Goal: Find specific page/section: Find specific page/section

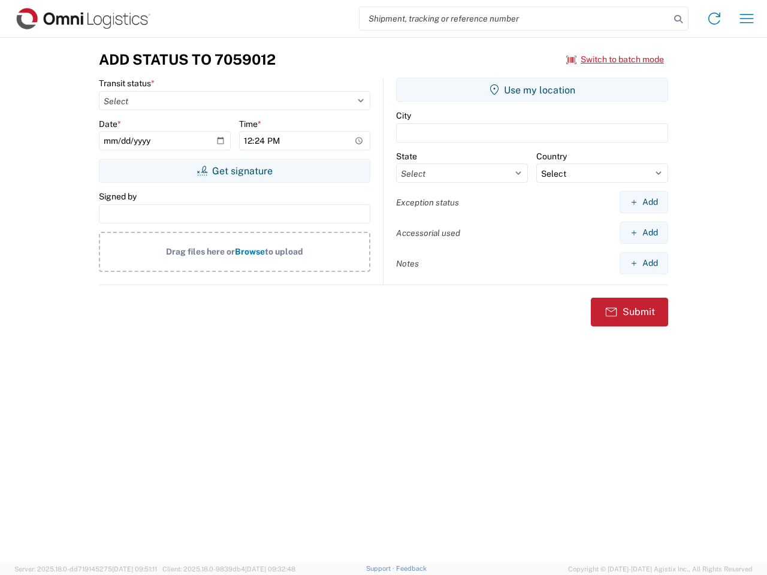
click at [515, 19] on input "search" at bounding box center [514, 18] width 310 height 23
click at [678, 19] on icon at bounding box center [678, 19] width 17 height 17
click at [714, 19] on icon at bounding box center [713, 18] width 19 height 19
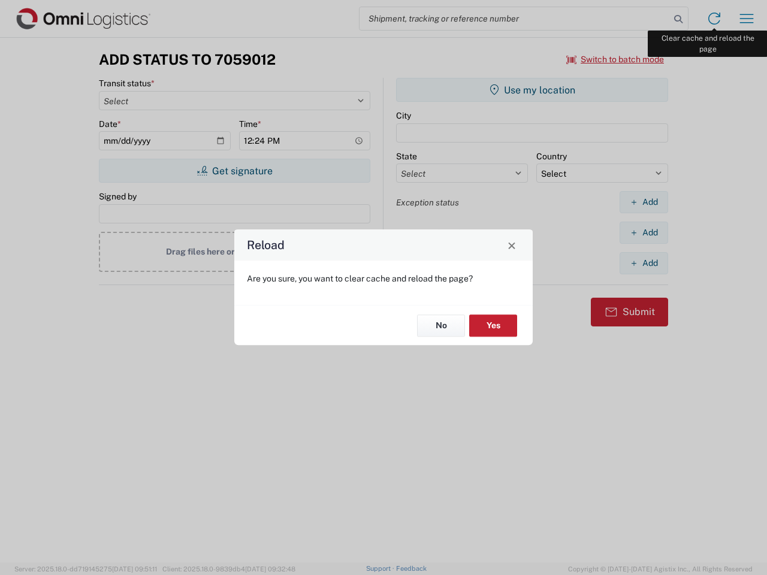
click at [746, 19] on div "Reload Are you sure, you want to clear cache and reload the page? No Yes" at bounding box center [383, 287] width 767 height 575
click at [615, 59] on div "Reload Are you sure, you want to clear cache and reload the page? No Yes" at bounding box center [383, 287] width 767 height 575
click at [234, 171] on div "Reload Are you sure, you want to clear cache and reload the page? No Yes" at bounding box center [383, 287] width 767 height 575
click at [532, 90] on div "Reload Are you sure, you want to clear cache and reload the page? No Yes" at bounding box center [383, 287] width 767 height 575
click at [643, 202] on div "Reload Are you sure, you want to clear cache and reload the page? No Yes" at bounding box center [383, 287] width 767 height 575
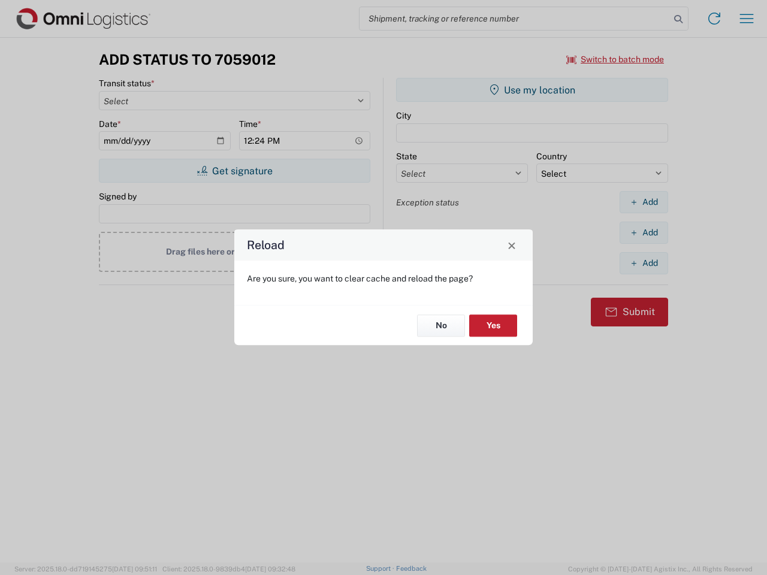
click at [643, 232] on div "Reload Are you sure, you want to clear cache and reload the page? No Yes" at bounding box center [383, 287] width 767 height 575
click at [643, 263] on div "Reload Are you sure, you want to clear cache and reload the page? No Yes" at bounding box center [383, 287] width 767 height 575
